Goal: Task Accomplishment & Management: Manage account settings

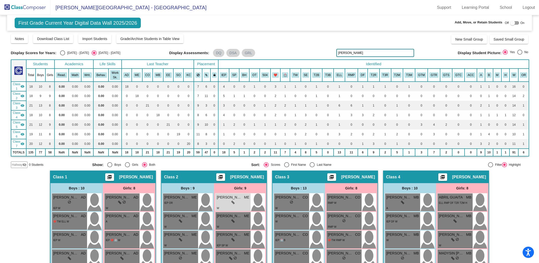
click at [23, 4] on img at bounding box center [25, 7] width 50 height 15
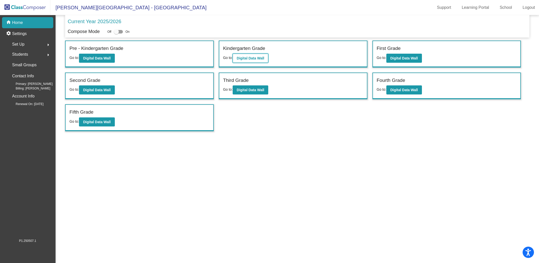
click at [266, 57] on button "Digital Data Wall" at bounding box center [251, 58] width 36 height 9
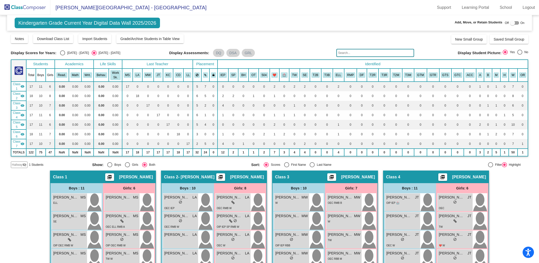
click at [378, 52] on input "text" at bounding box center [375, 53] width 78 height 8
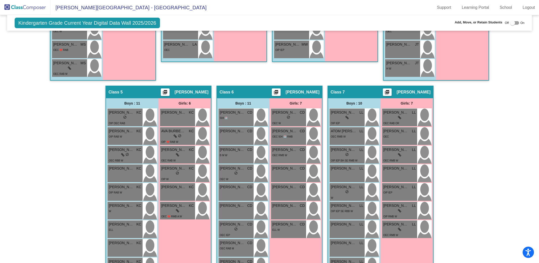
scroll to position [359, 0]
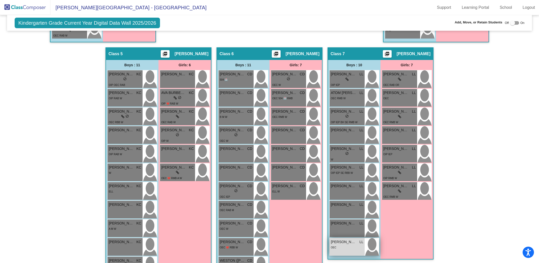
type input "wyse"
click at [354, 240] on span "[PERSON_NAME] [PERSON_NAME]" at bounding box center [343, 242] width 25 height 5
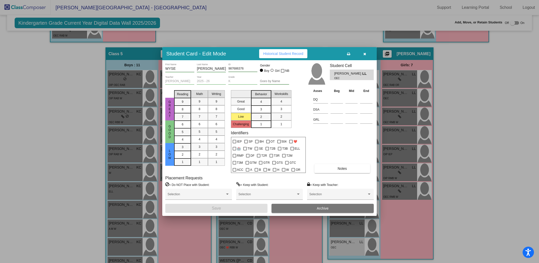
click at [363, 53] on icon "button" at bounding box center [364, 54] width 3 height 4
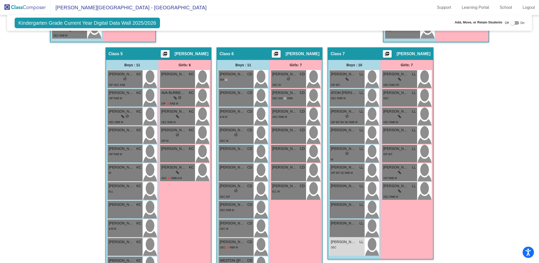
click at [462, 77] on div "Hallway - Hallway Class picture_as_pdf Add Student First Name Last Name Student…" at bounding box center [269, 47] width 517 height 472
click at [37, 8] on img at bounding box center [25, 7] width 50 height 15
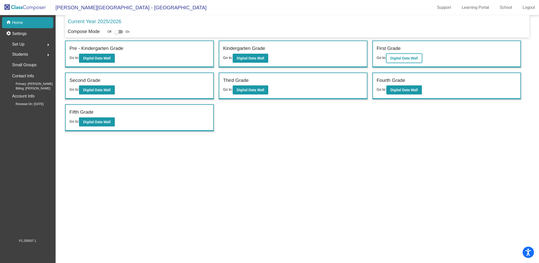
click at [400, 58] on b "Digital Data Wall" at bounding box center [403, 58] width 27 height 4
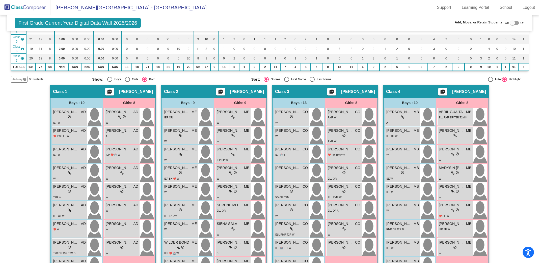
scroll to position [87, 0]
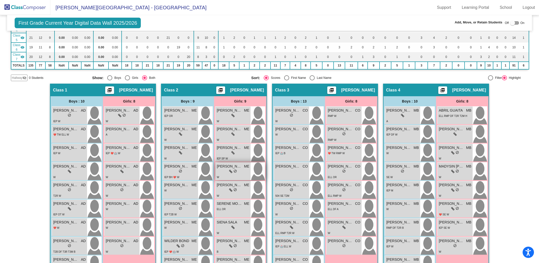
click at [240, 169] on div "lock do_not_disturb_alt" at bounding box center [233, 171] width 33 height 5
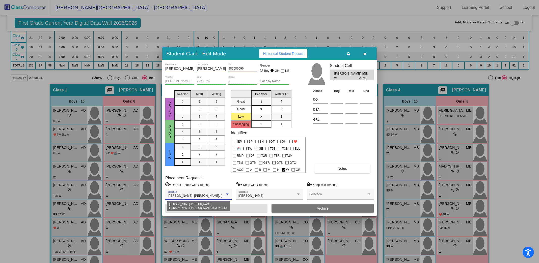
click at [228, 193] on div at bounding box center [227, 195] width 5 height 4
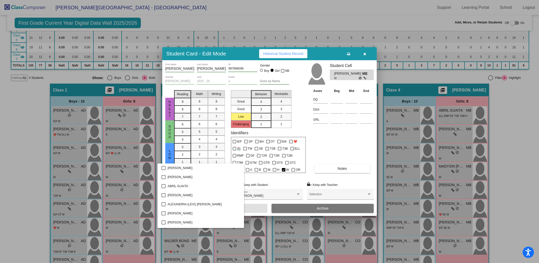
scroll to position [72, 0]
click at [365, 55] on div at bounding box center [269, 131] width 539 height 263
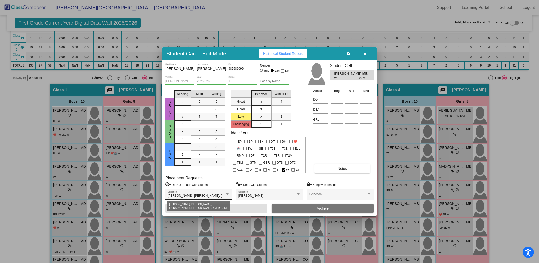
click at [229, 194] on div at bounding box center [227, 195] width 5 height 4
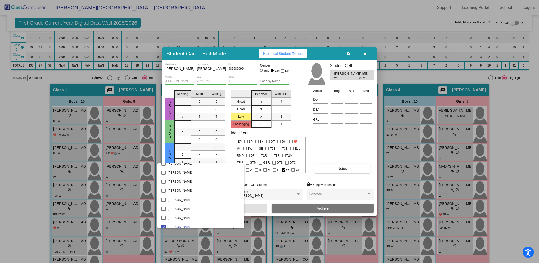
scroll to position [249, 0]
click at [164, 220] on mat-pseudo-checkbox at bounding box center [163, 219] width 4 height 4
click at [326, 145] on div at bounding box center [269, 131] width 539 height 263
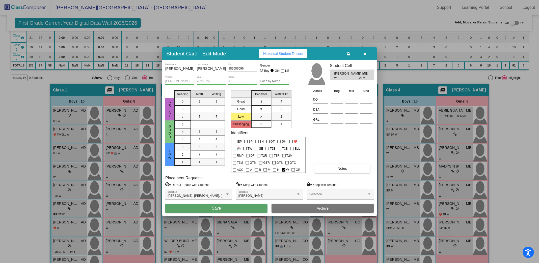
click at [240, 210] on button "Save" at bounding box center [216, 208] width 102 height 9
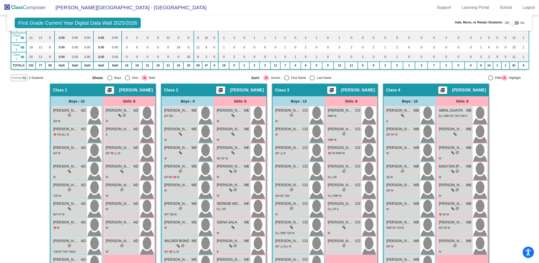
click at [28, 5] on img at bounding box center [25, 7] width 50 height 15
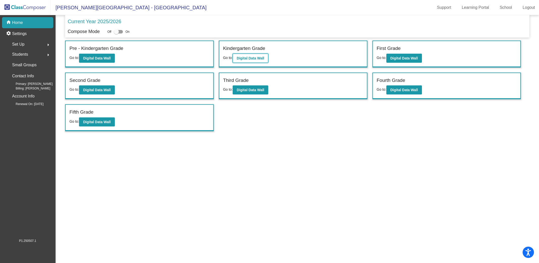
click at [252, 58] on b "Digital Data Wall" at bounding box center [250, 58] width 27 height 4
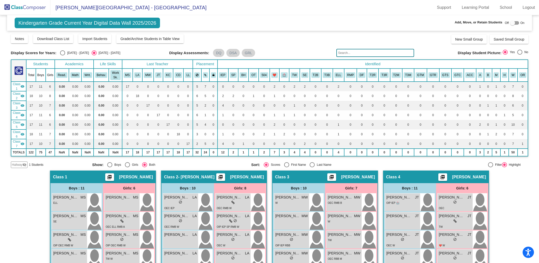
click at [351, 52] on input "text" at bounding box center [375, 53] width 78 height 8
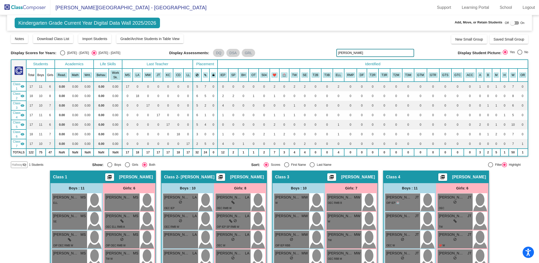
type input "[PERSON_NAME]"
click at [28, 7] on img at bounding box center [25, 7] width 50 height 15
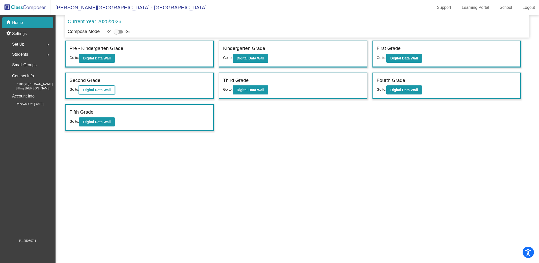
click at [95, 93] on button "Digital Data Wall" at bounding box center [97, 90] width 36 height 9
